Goal: Use online tool/utility: Utilize a website feature to perform a specific function

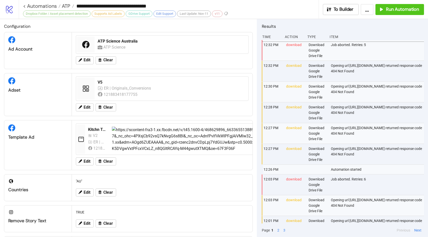
scroll to position [152, 1]
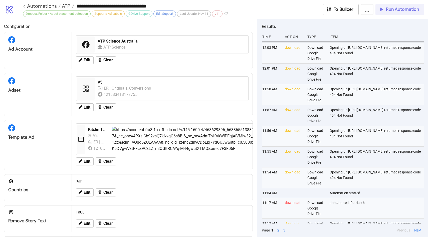
click at [401, 10] on span "Run Automation" at bounding box center [402, 10] width 33 height 6
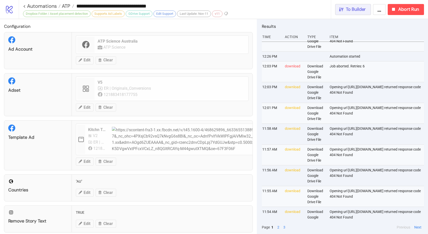
scroll to position [217, 1]
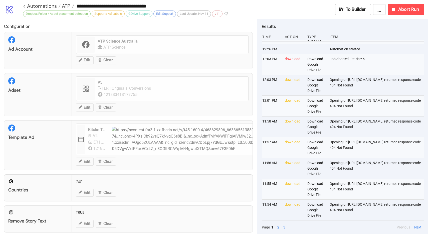
click at [361, 70] on div "Job aborted. Retries: 6" at bounding box center [376, 64] width 95 height 21
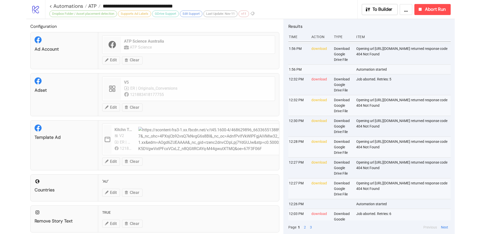
scroll to position [0, 1]
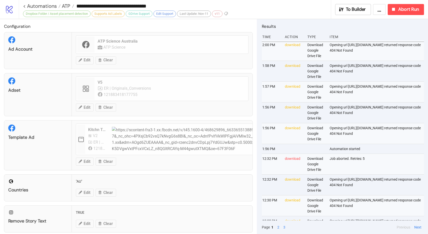
click at [378, 32] on div "Item" at bounding box center [376, 37] width 95 height 10
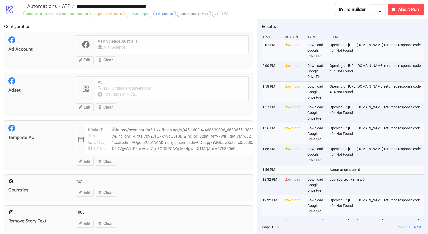
click at [342, 122] on div "Opening url [URL][DOMAIN_NAME] returned response code 404 Not Found" at bounding box center [376, 112] width 95 height 21
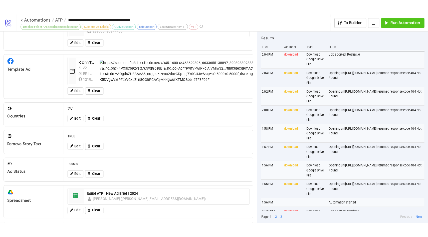
scroll to position [76, 0]
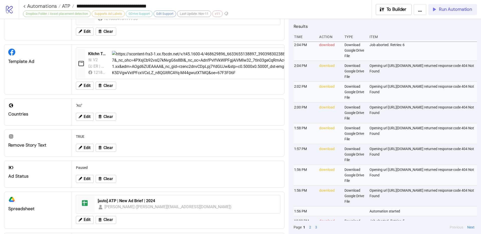
click at [428, 12] on span "Run Automation" at bounding box center [455, 10] width 33 height 6
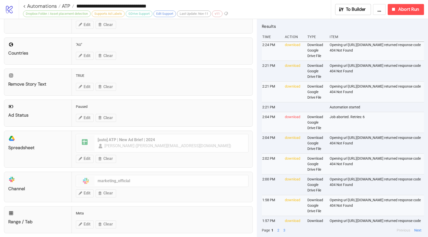
scroll to position [141, 0]
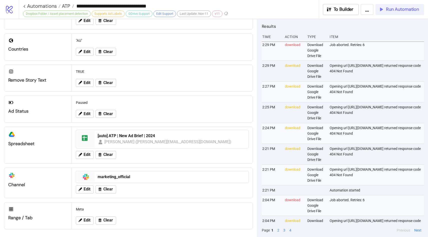
click at [396, 12] on button "Run Automation" at bounding box center [399, 9] width 49 height 11
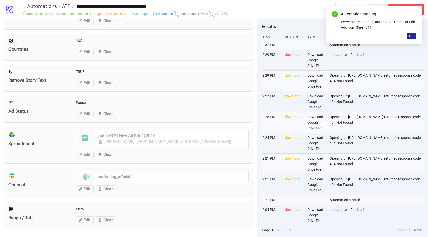
click at [415, 36] on button "OK" at bounding box center [411, 36] width 9 height 6
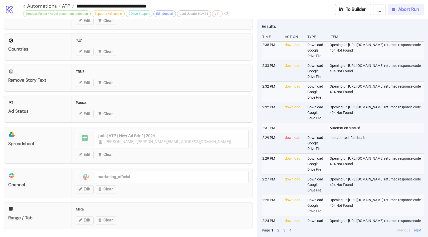
click at [404, 9] on span "Abort Run" at bounding box center [408, 10] width 21 height 6
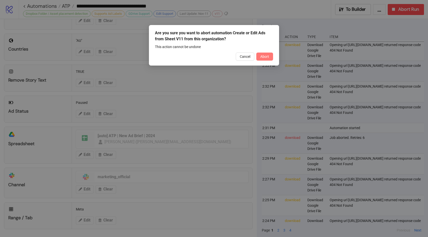
click at [269, 56] on span "Abort" at bounding box center [264, 57] width 9 height 4
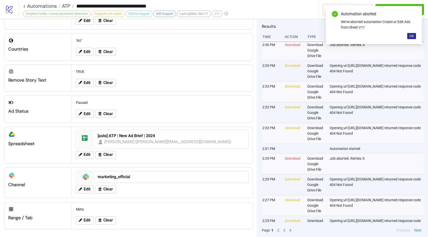
click at [410, 35] on span "OK" at bounding box center [411, 36] width 5 height 4
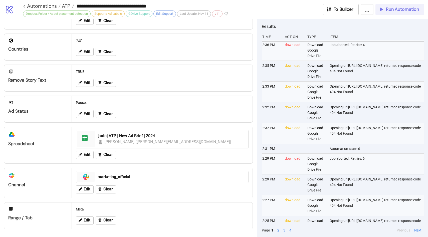
click at [411, 14] on button "Run Automation" at bounding box center [399, 9] width 49 height 11
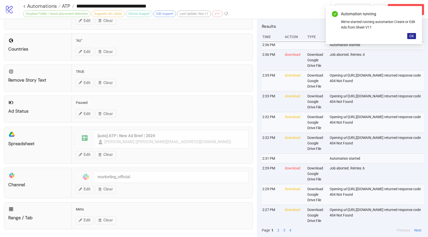
click at [415, 38] on button "OK" at bounding box center [411, 36] width 9 height 6
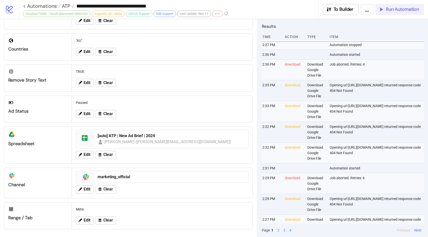
click at [395, 10] on span "Run Automation" at bounding box center [402, 10] width 33 height 6
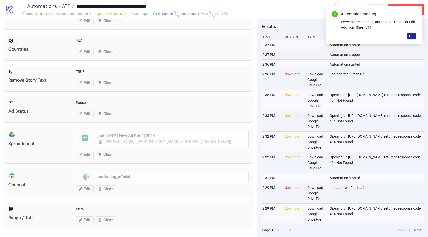
click at [412, 35] on span "OK" at bounding box center [411, 36] width 5 height 4
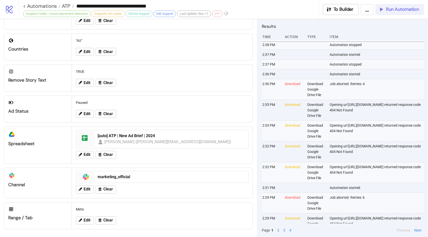
click at [389, 8] on span "Run Automation" at bounding box center [402, 10] width 33 height 6
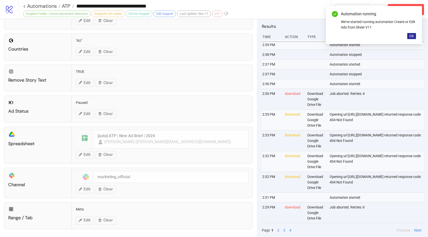
click at [413, 37] on span "OK" at bounding box center [411, 36] width 5 height 4
